Goal: Information Seeking & Learning: Learn about a topic

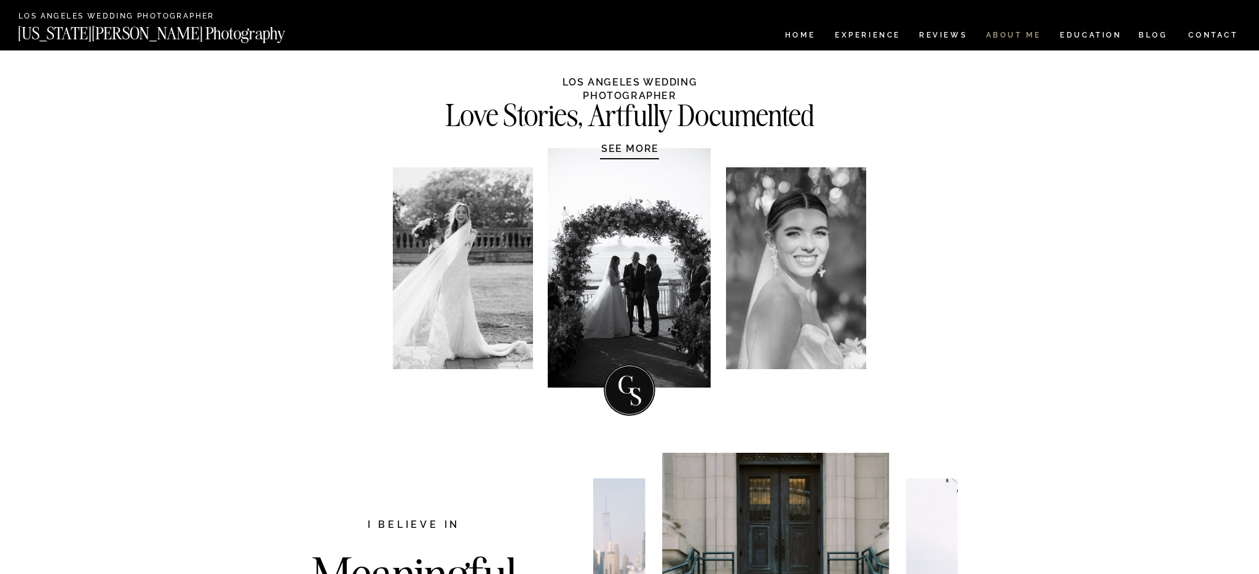
click at [1023, 36] on nav "ABOUT ME" at bounding box center [1013, 36] width 56 height 10
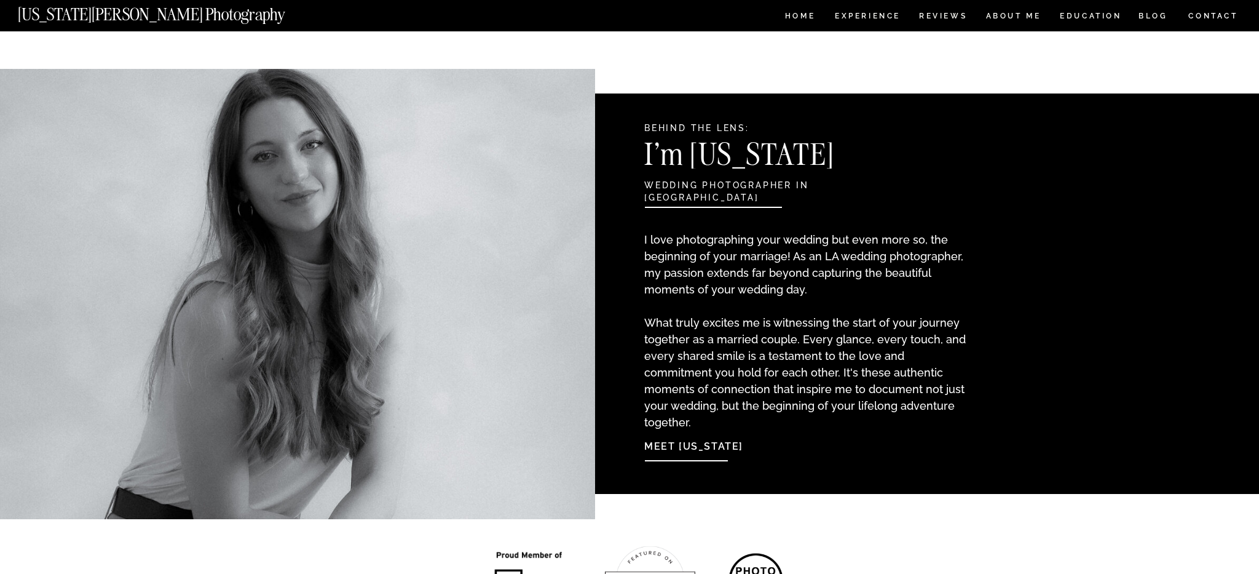
scroll to position [976, 0]
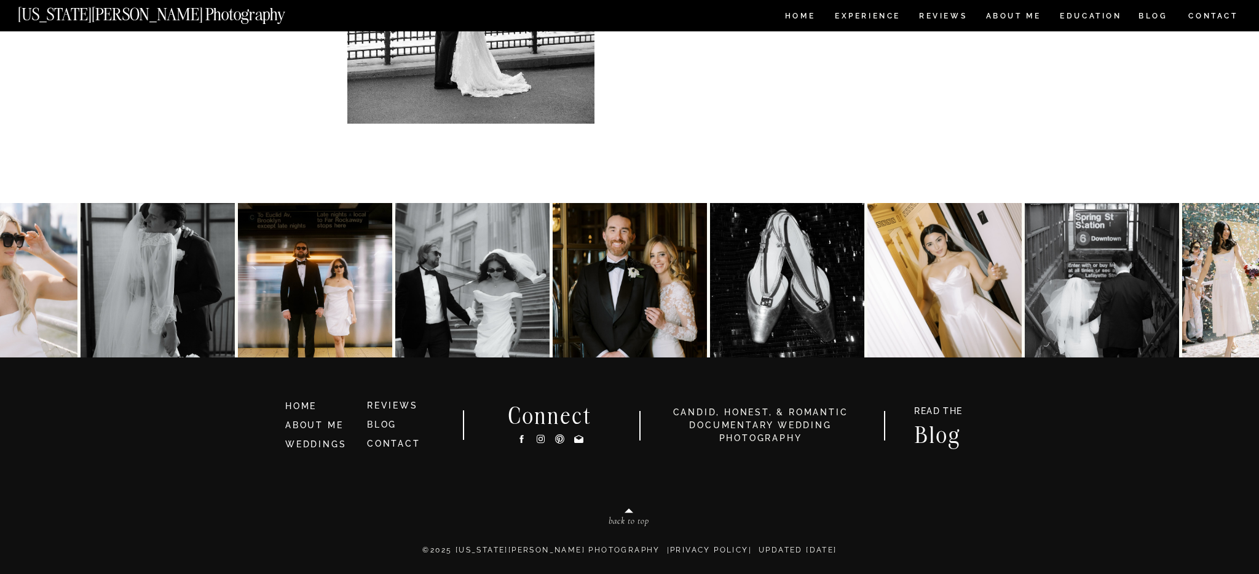
scroll to position [2602, 0]
click at [542, 440] on icon at bounding box center [540, 438] width 4 height 4
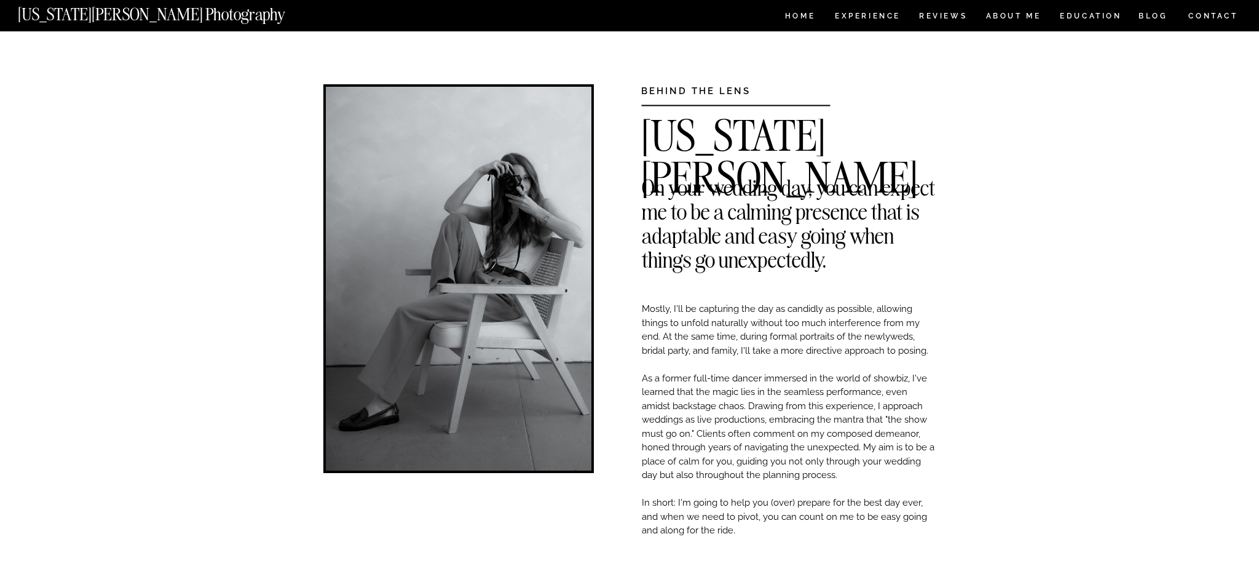
scroll to position [0, 0]
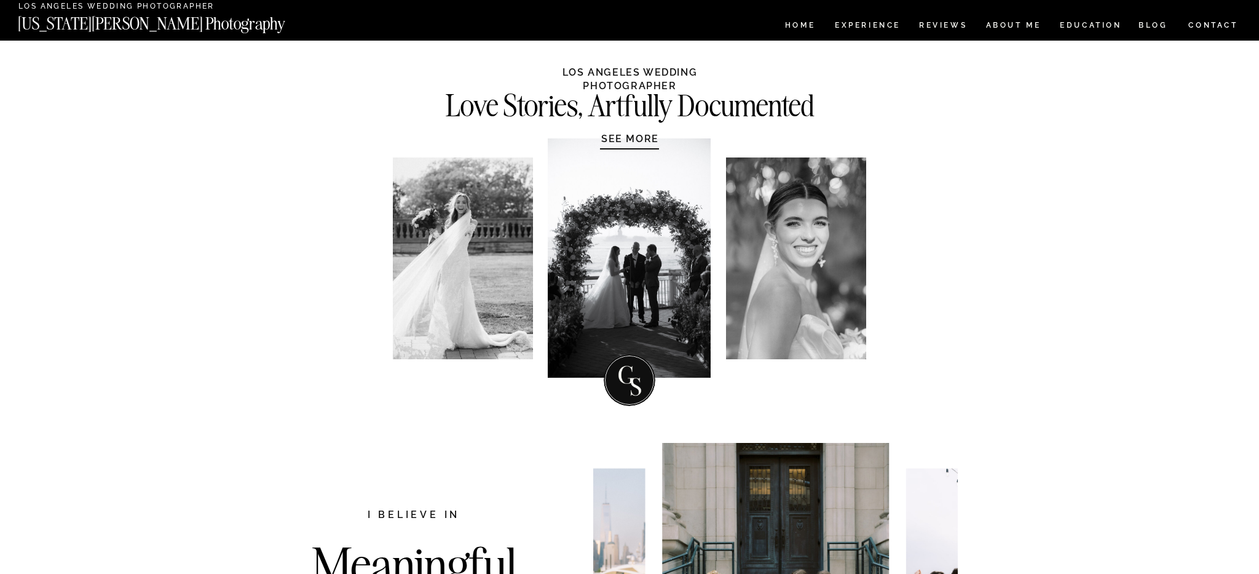
scroll to position [12, 0]
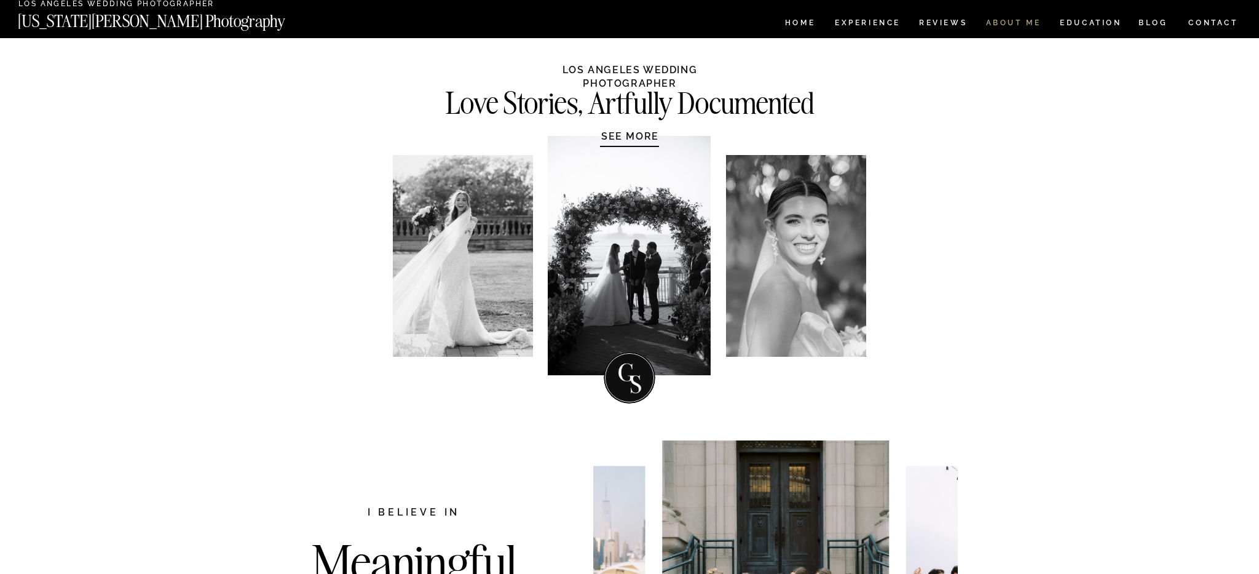
click at [1015, 23] on nav "ABOUT ME" at bounding box center [1013, 24] width 56 height 10
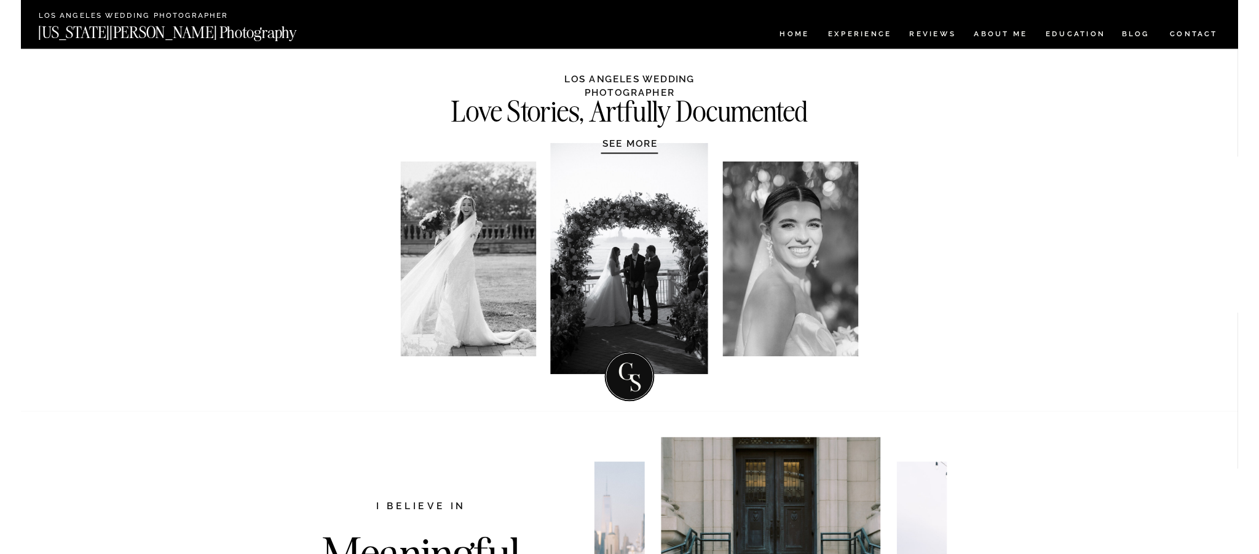
scroll to position [0, 0]
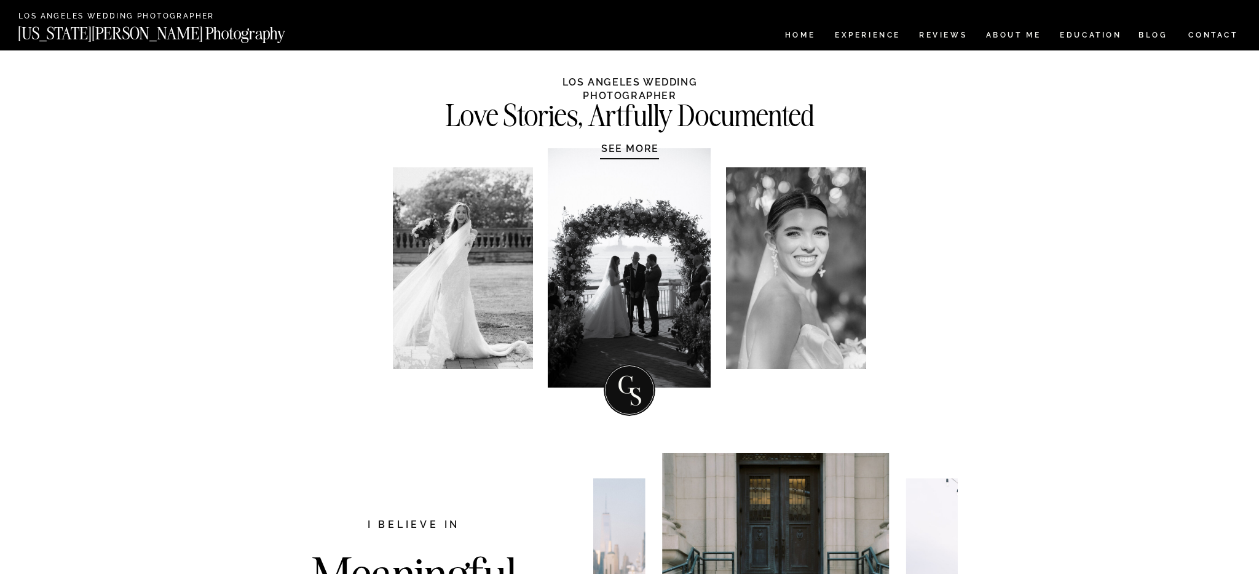
click at [618, 81] on h1 "LOS ANGELES WEDDING PHOTOGRAPHER" at bounding box center [629, 88] width 231 height 25
copy h1 "WEDDING PHOTOGRAPHER"
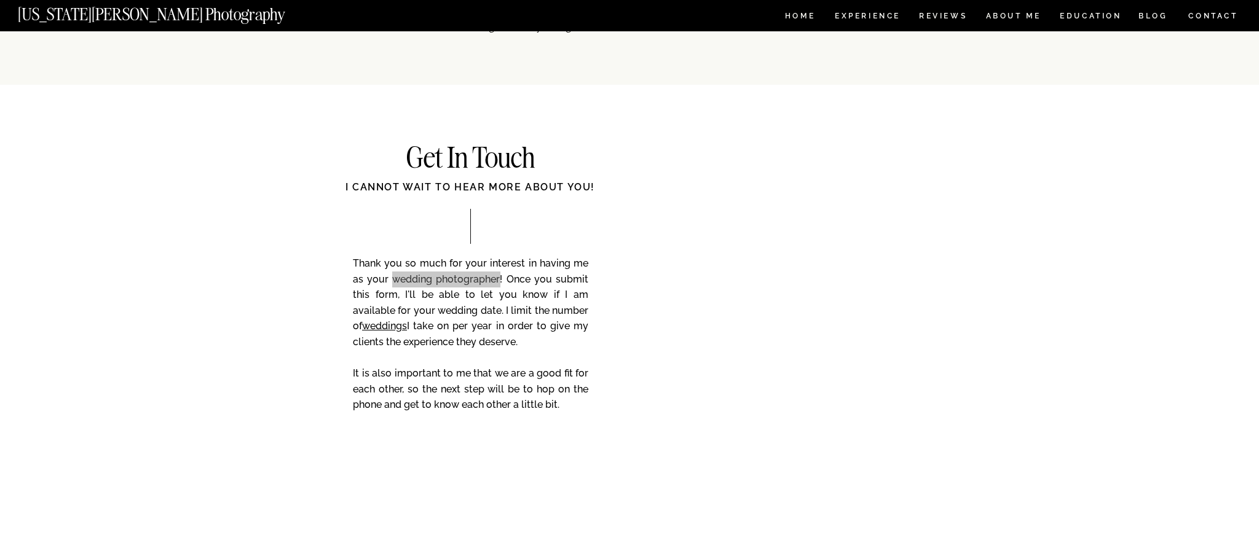
scroll to position [6285, 0]
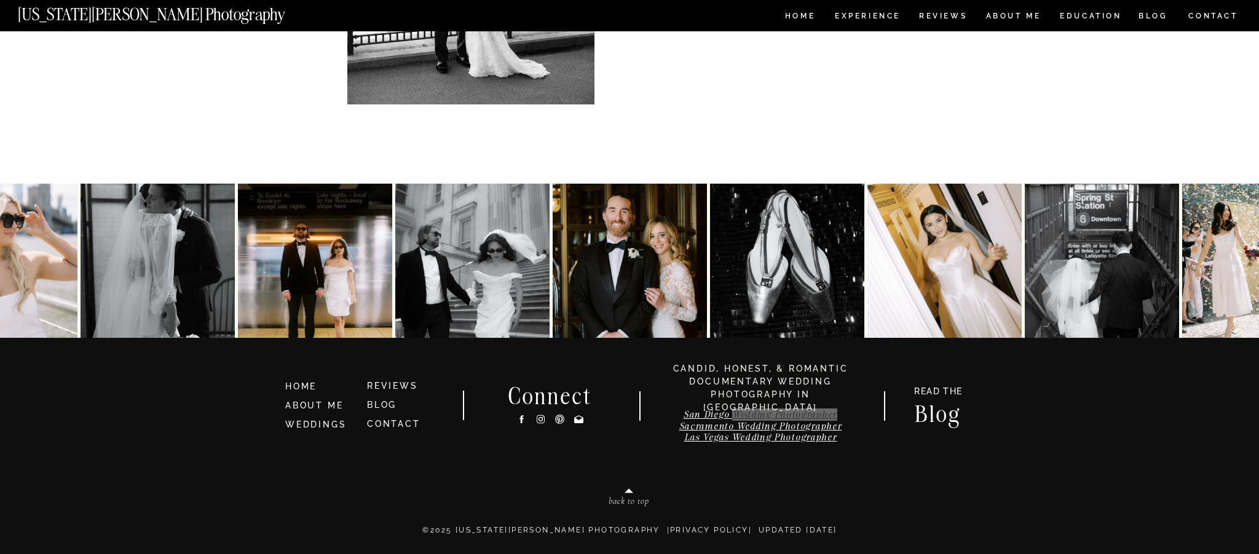
click at [736, 416] on link "San Diego Wedding Photographer" at bounding box center [761, 415] width 154 height 12
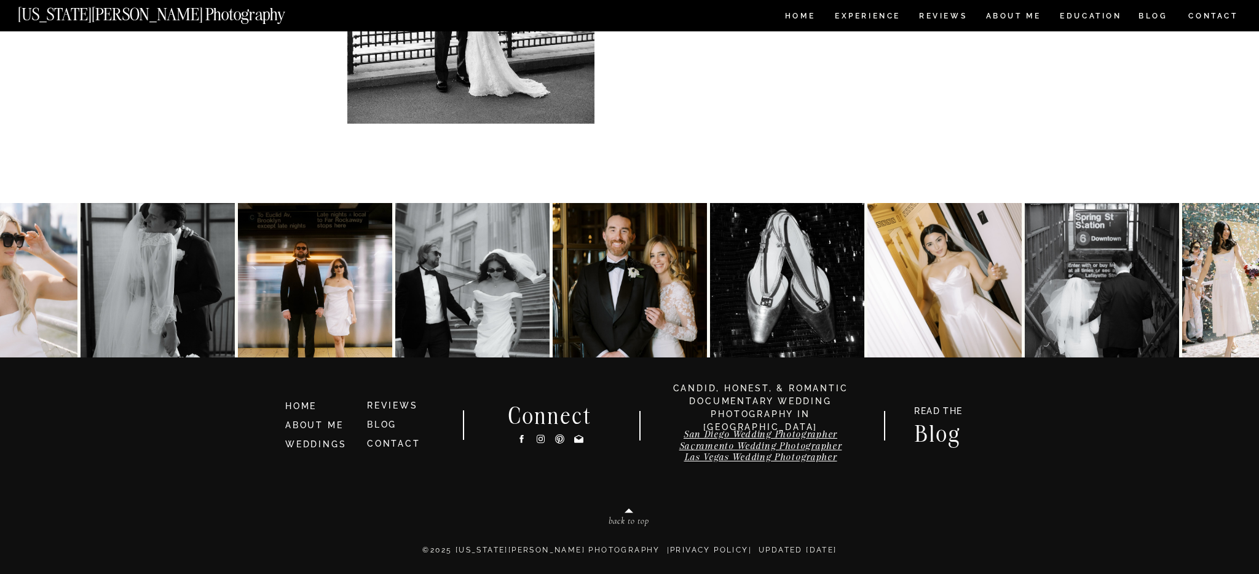
scroll to position [6266, 0]
drag, startPoint x: 674, startPoint y: 432, endPoint x: 838, endPoint y: 435, distance: 164.2
click at [838, 435] on h3 "San Diego Wedding Photographer Sacramento Wedding Photographer Las Vegas Weddin…" at bounding box center [760, 448] width 219 height 40
copy link "San Diego Wedding Photographer"
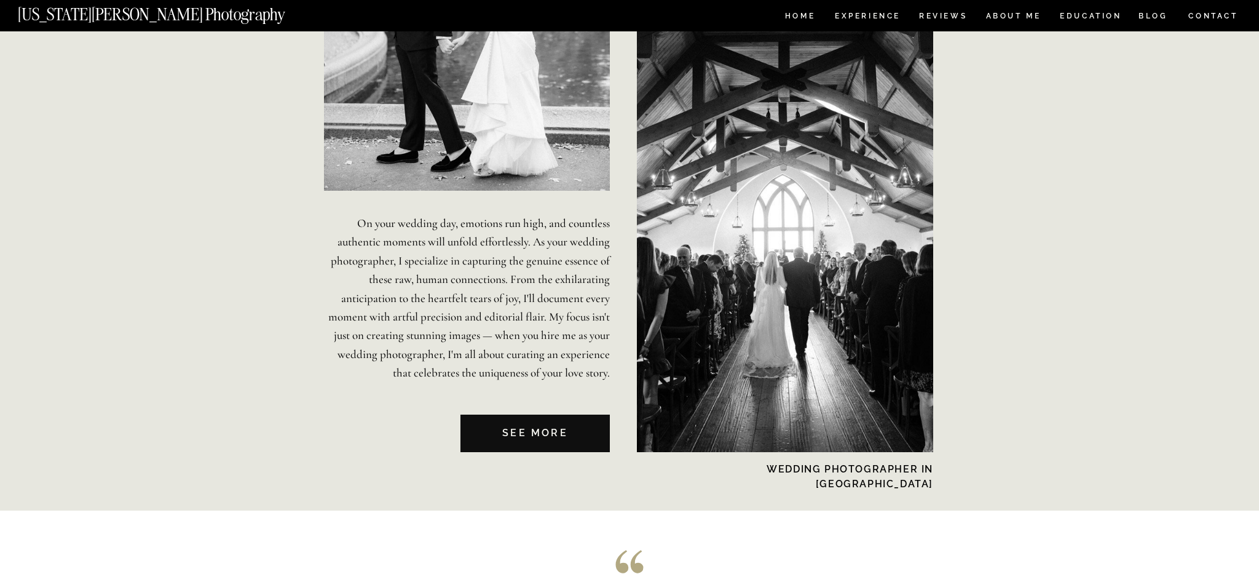
scroll to position [2632, 0]
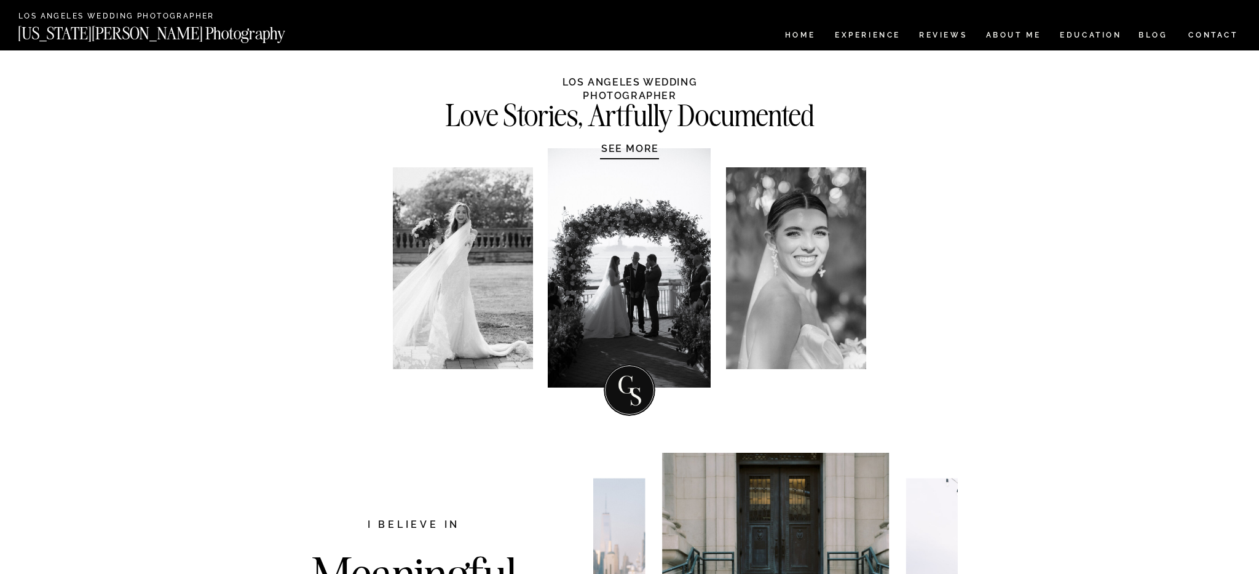
scroll to position [0, 0]
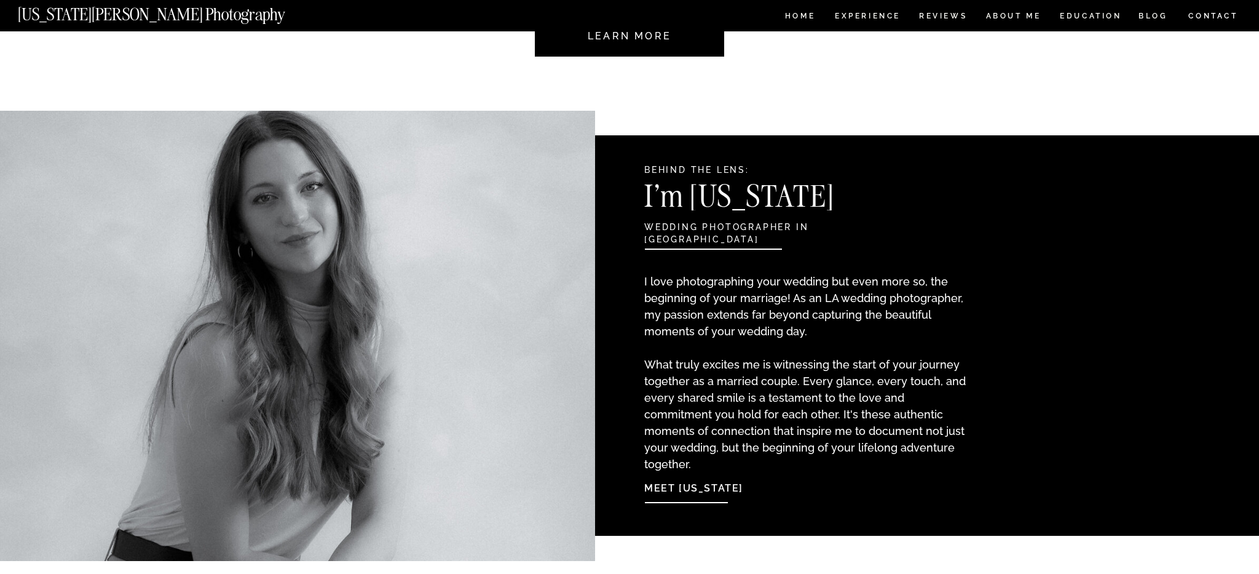
scroll to position [939, 0]
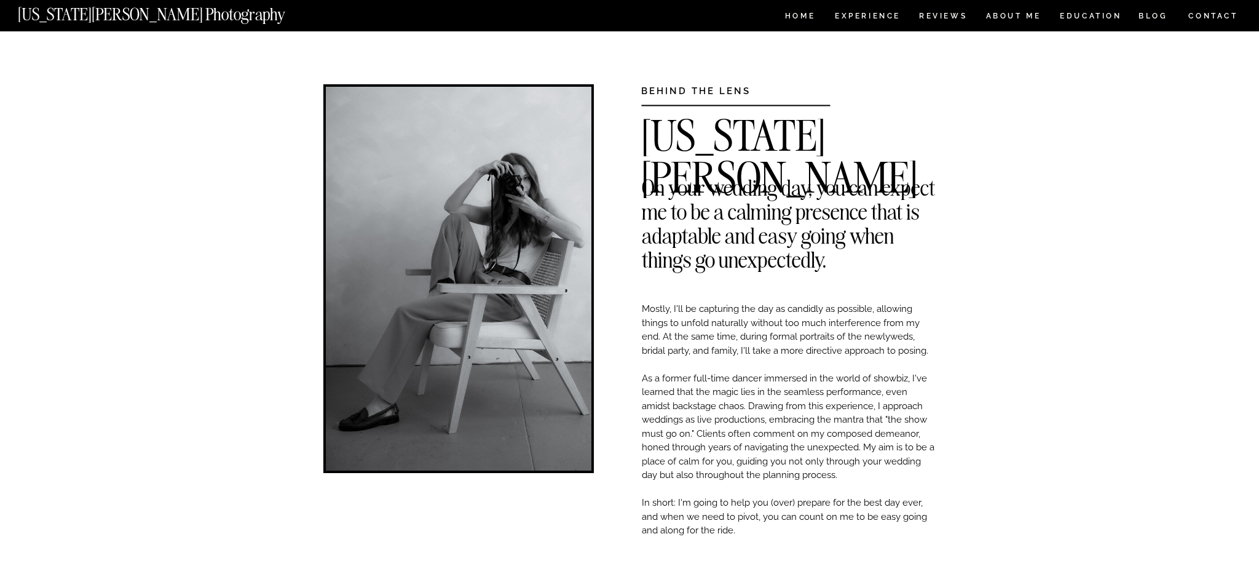
scroll to position [-8, 0]
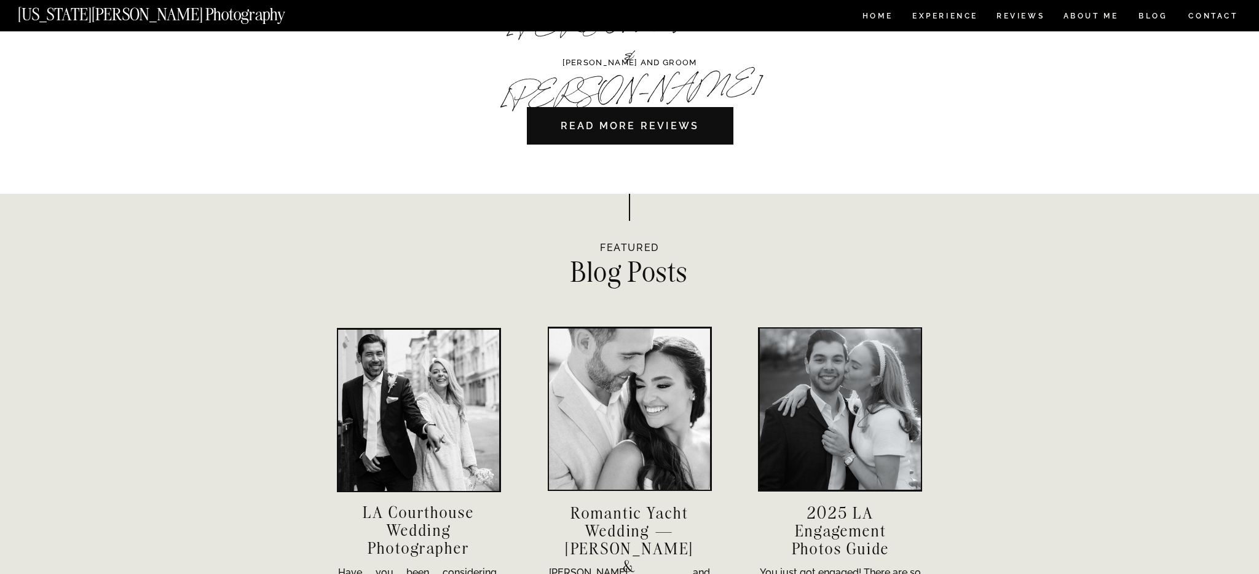
scroll to position [3024, 0]
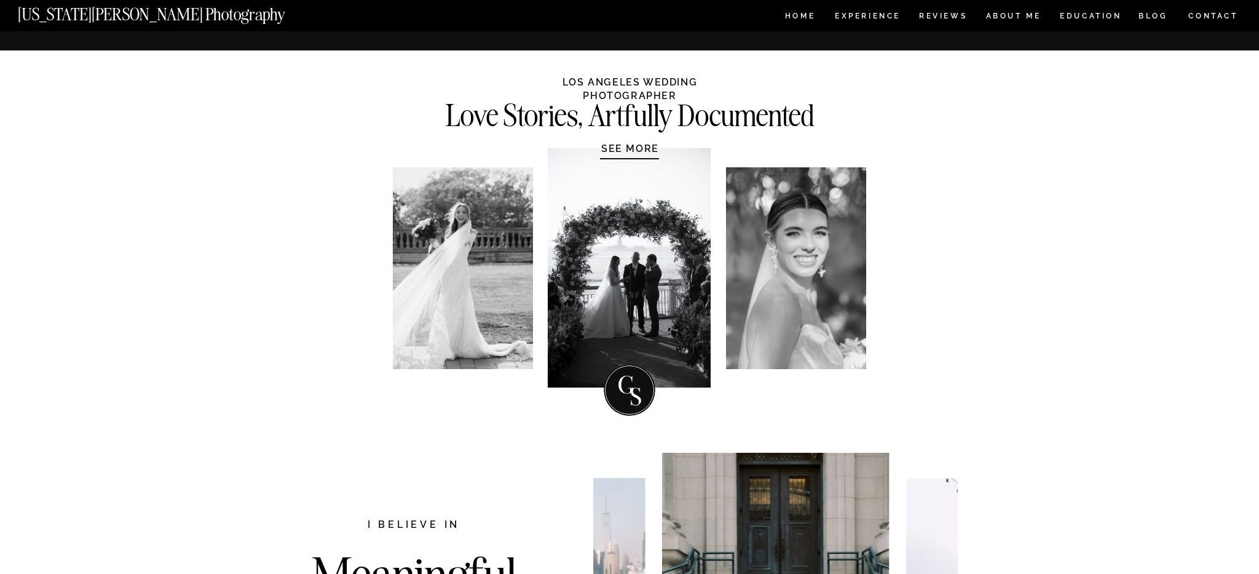
scroll to position [939, 0]
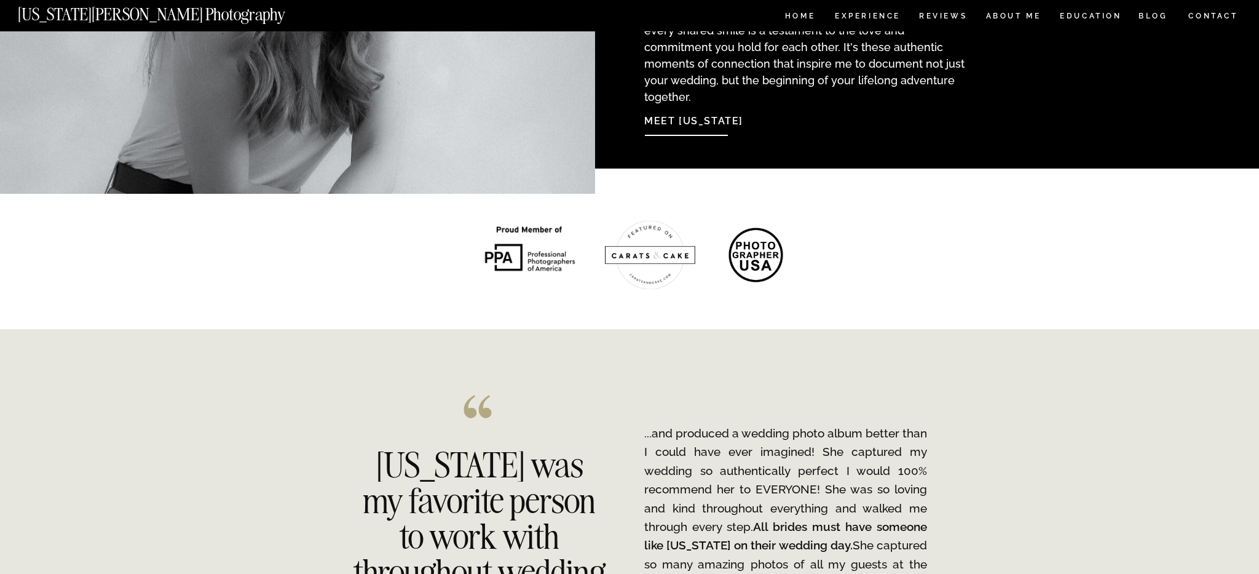
scroll to position [1335, 0]
